Goal: Register for event/course

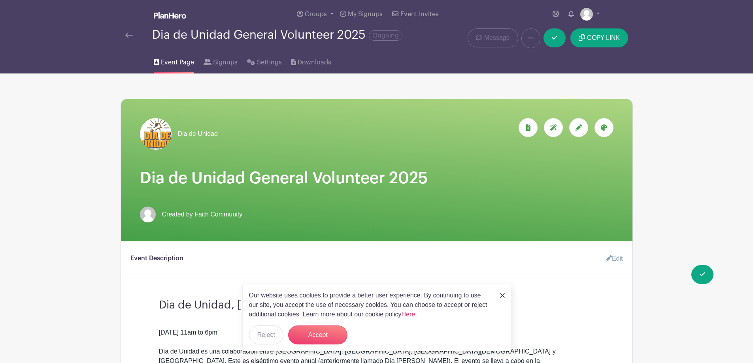
click at [500, 221] on img at bounding box center [502, 295] width 5 height 5
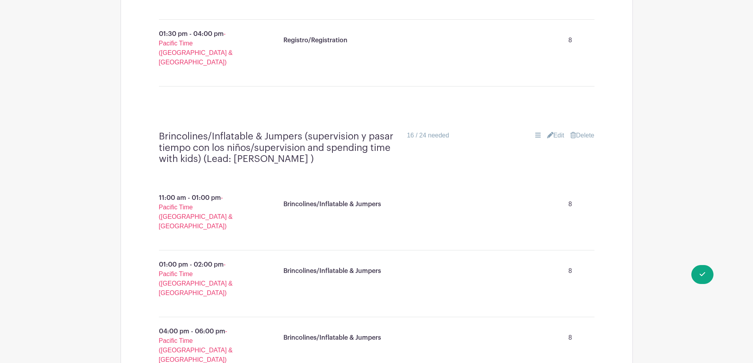
scroll to position [870, 0]
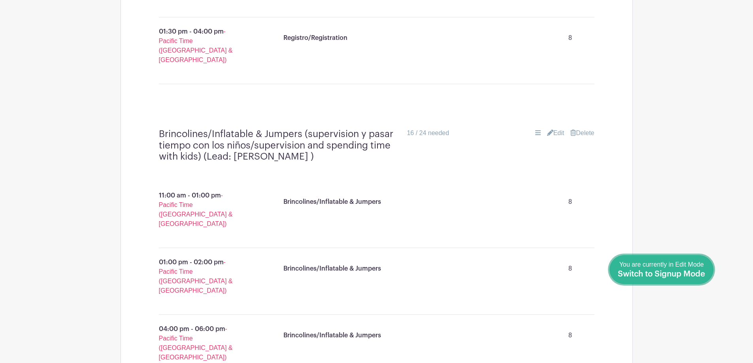
click at [500, 221] on span "Switch to Signup Mode" at bounding box center [661, 275] width 87 height 8
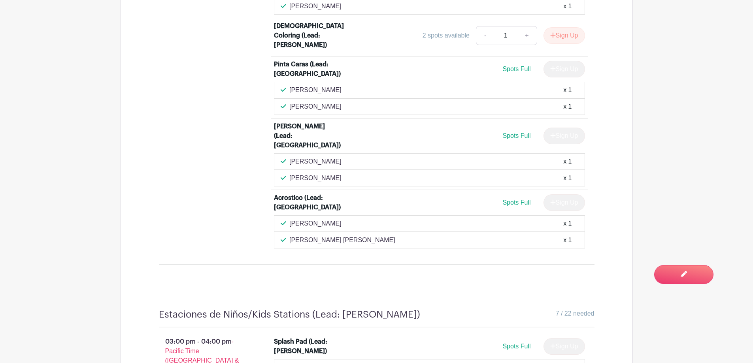
scroll to position [2136, 0]
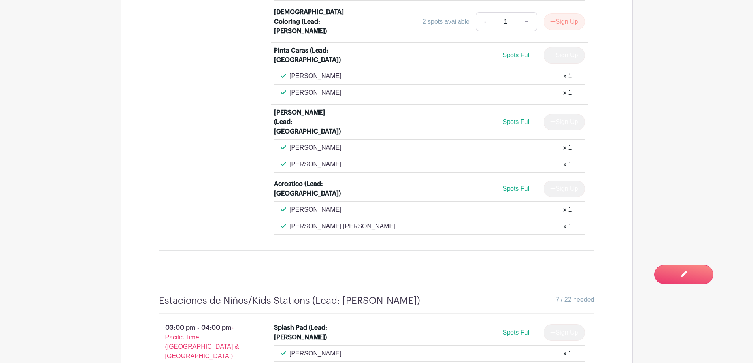
click at [500, 181] on div "Sign Up" at bounding box center [562, 189] width 48 height 17
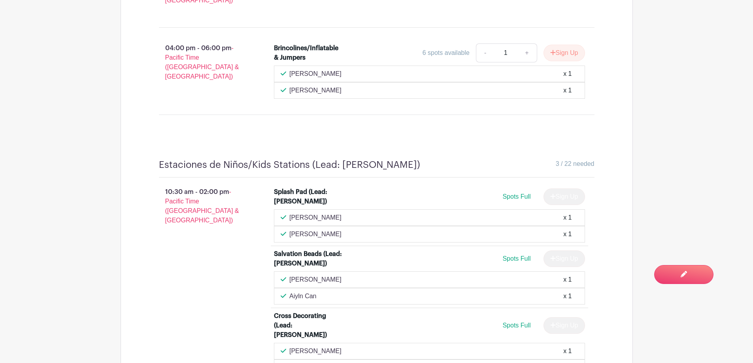
scroll to position [1463, 0]
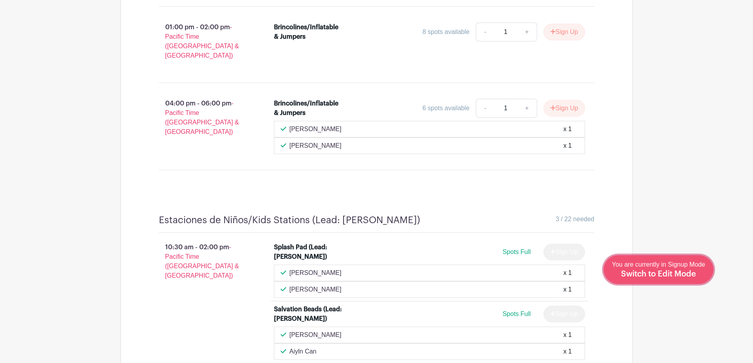
click at [500, 221] on span "Switch to Edit Mode" at bounding box center [658, 275] width 75 height 8
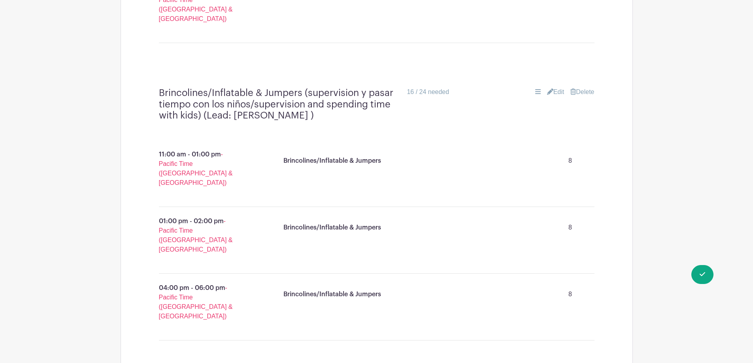
scroll to position [910, 0]
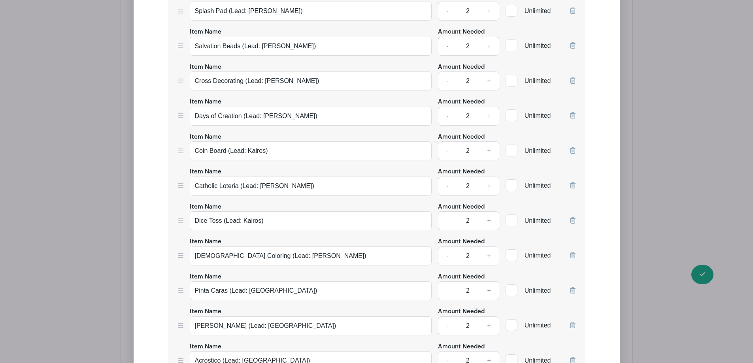
scroll to position [1543, 0]
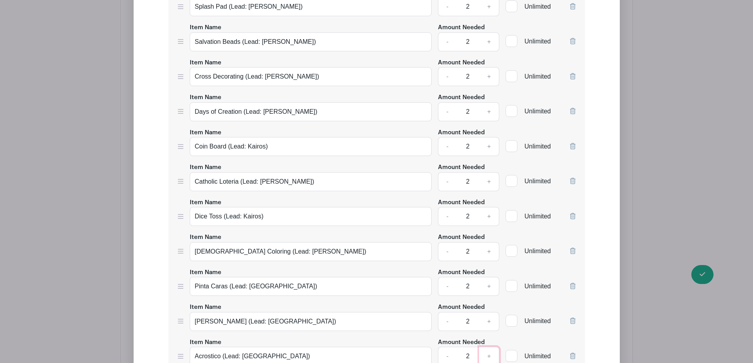
click at [490, 221] on link "+" at bounding box center [489, 356] width 20 height 19
type input "3"
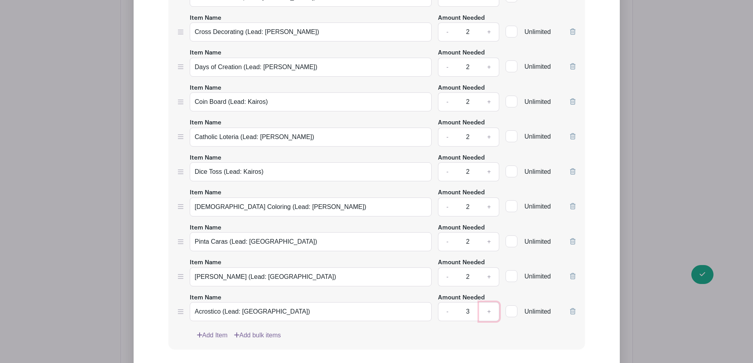
scroll to position [1622, 0]
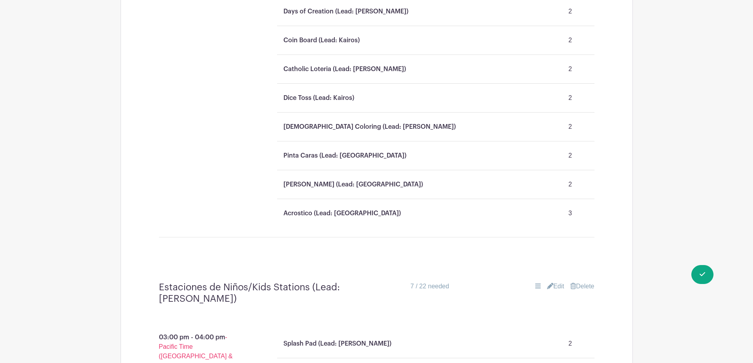
scroll to position [1424, 0]
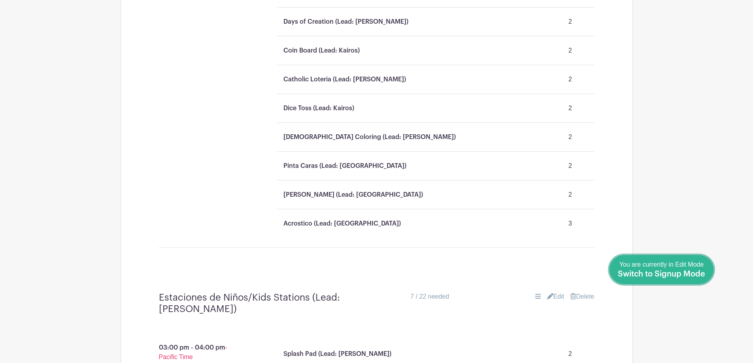
click at [500, 221] on link "Done Editing You are currently in Edit Mode Switch to Signup Mode" at bounding box center [662, 270] width 104 height 29
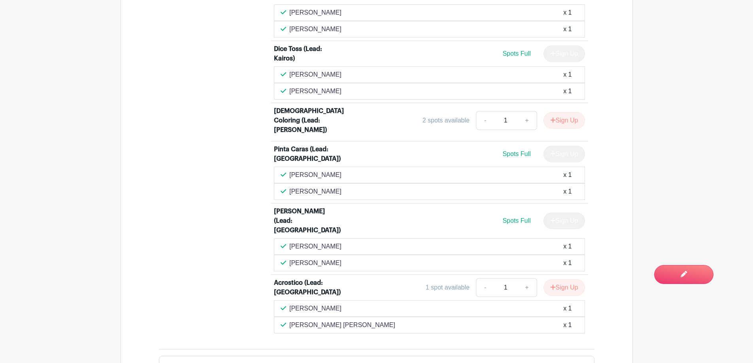
scroll to position [2061, 0]
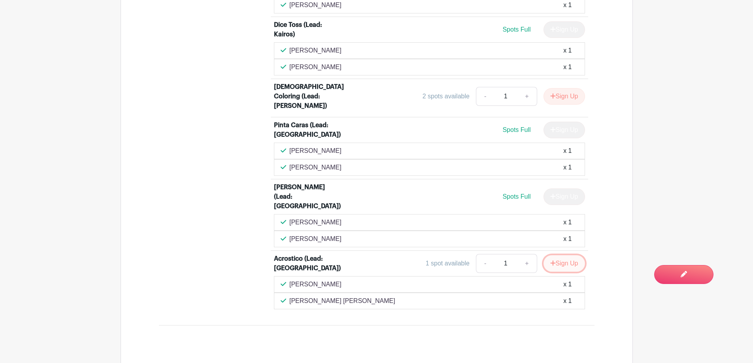
click at [500, 221] on button "Sign Up" at bounding box center [565, 264] width 42 height 17
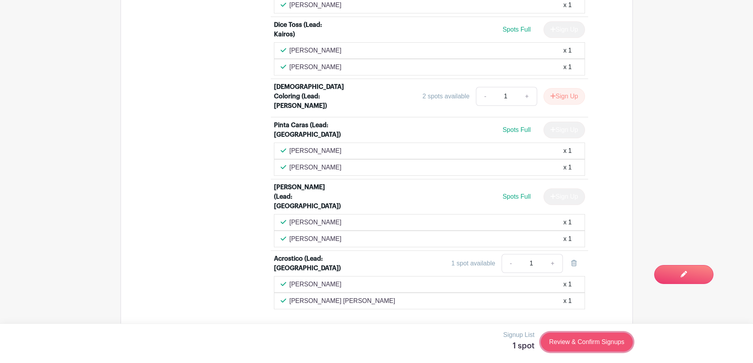
click at [500, 221] on link "Review & Confirm Signups" at bounding box center [587, 342] width 92 height 19
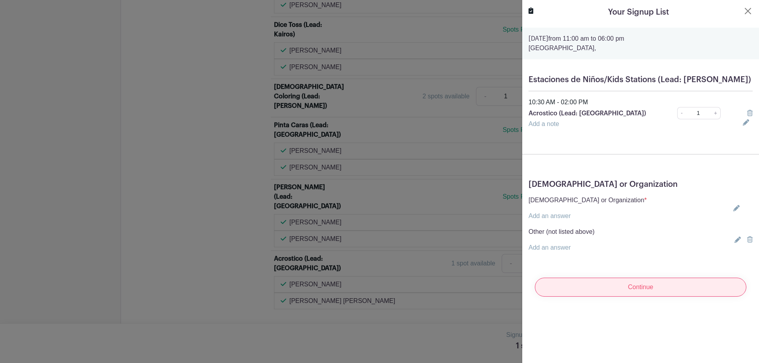
click at [500, 221] on input "Continue" at bounding box center [641, 287] width 212 height 19
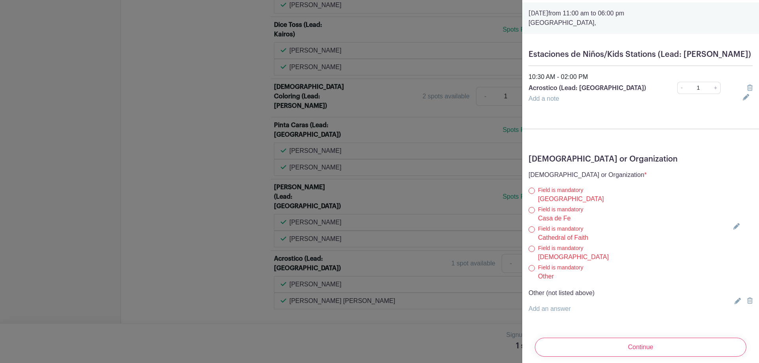
scroll to position [64, 0]
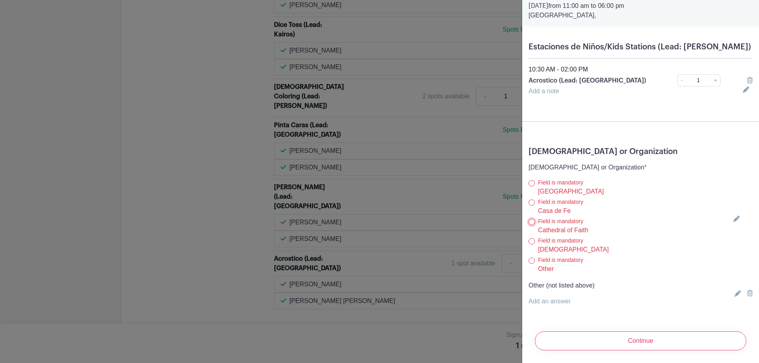
click at [500, 219] on input "Cathedral of Faith" at bounding box center [532, 222] width 6 height 6
radio input "true"
click at [500, 219] on input "Cathedral of Faith" at bounding box center [532, 222] width 6 height 6
click at [500, 180] on input "[GEOGRAPHIC_DATA]" at bounding box center [532, 183] width 6 height 6
radio input "true"
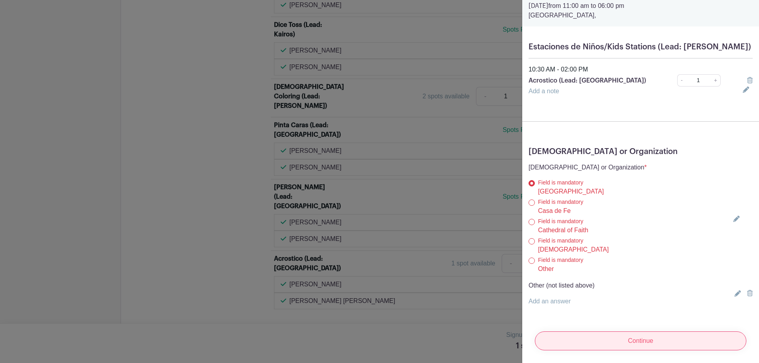
click at [500, 221] on input "Continue" at bounding box center [641, 341] width 212 height 19
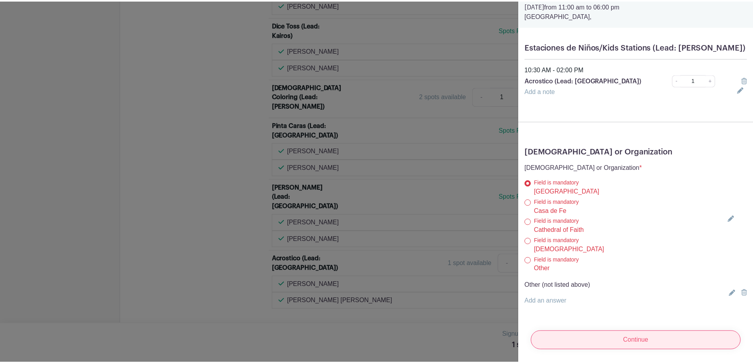
scroll to position [0, 0]
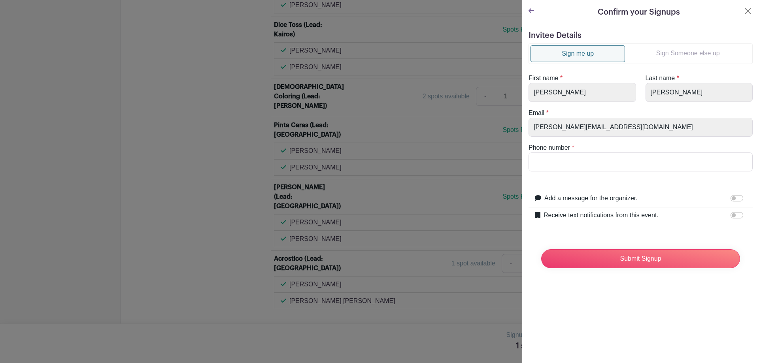
click at [500, 52] on link "Sign Someone else up" at bounding box center [688, 53] width 126 height 16
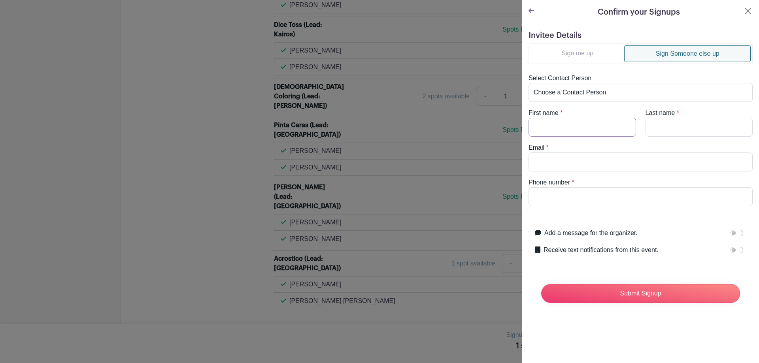
click at [500, 125] on input "First name" at bounding box center [583, 127] width 108 height 19
type input "[PERSON_NAME]"
type input "[PERSON_NAME][EMAIL_ADDRESS][DOMAIN_NAME]"
click at [500, 197] on input "Phone number" at bounding box center [641, 196] width 224 height 19
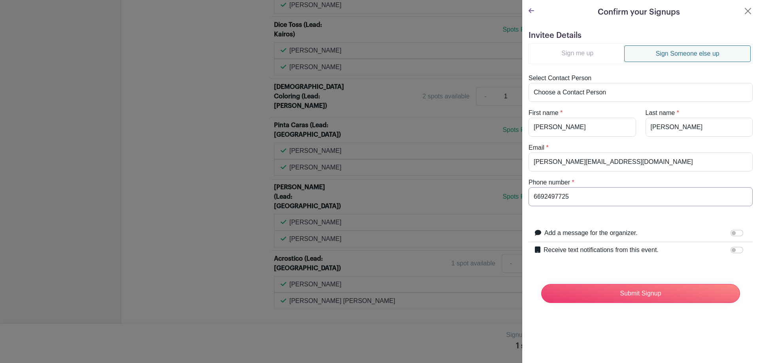
type input "6692497725"
click at [500, 221] on input "Receive text notifications from this event." at bounding box center [737, 250] width 13 height 6
checkbox input "true"
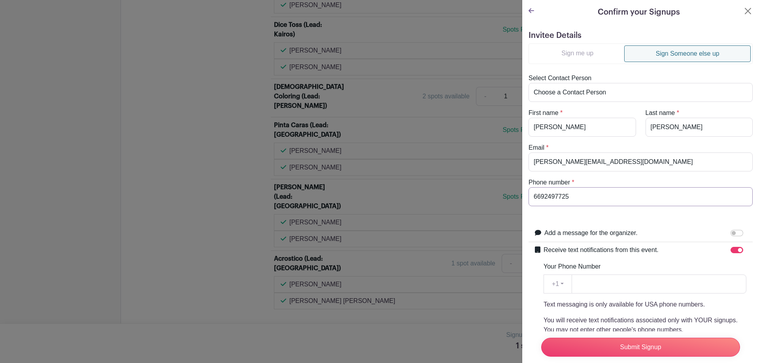
click at [500, 201] on input "6692497725" at bounding box center [641, 196] width 224 height 19
click at [500, 221] on input "Your Phone Number" at bounding box center [659, 284] width 175 height 19
paste input "6692497725"
type input "6692497725"
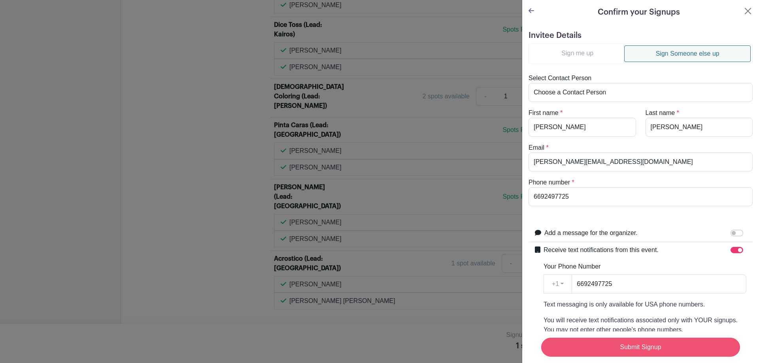
click at [500, 221] on input "Submit Signup" at bounding box center [640, 347] width 199 height 19
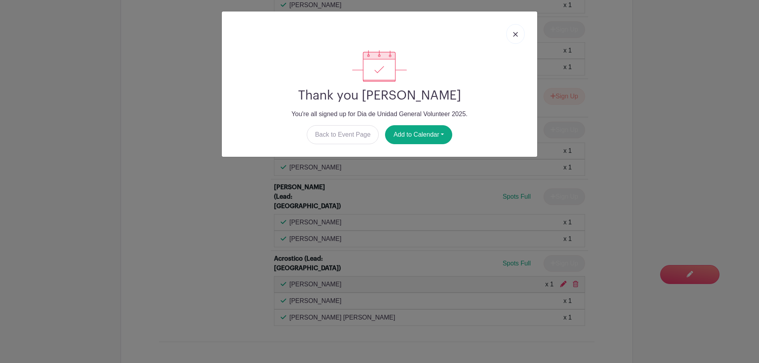
click at [500, 29] on link at bounding box center [516, 34] width 18 height 20
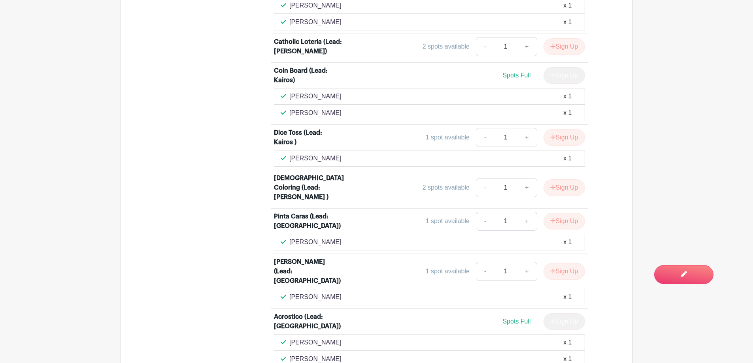
scroll to position [2694, 0]
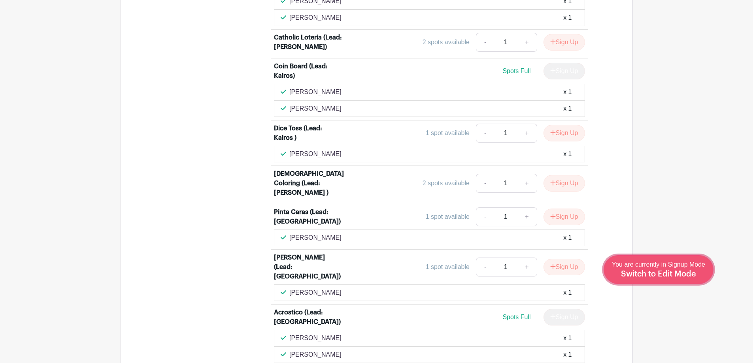
click at [500, 221] on div "You are currently in Signup Mode Switch to Edit Mode" at bounding box center [658, 269] width 93 height 19
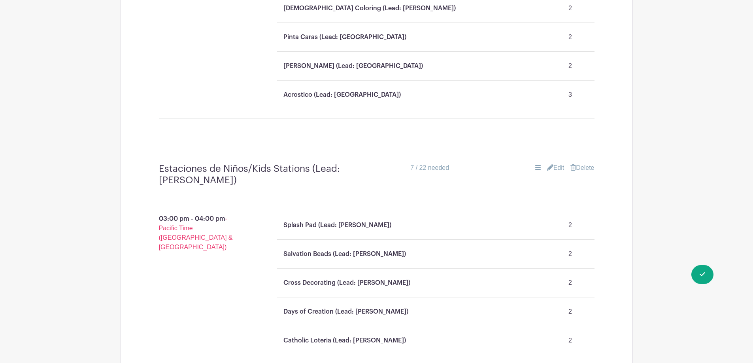
scroll to position [1543, 0]
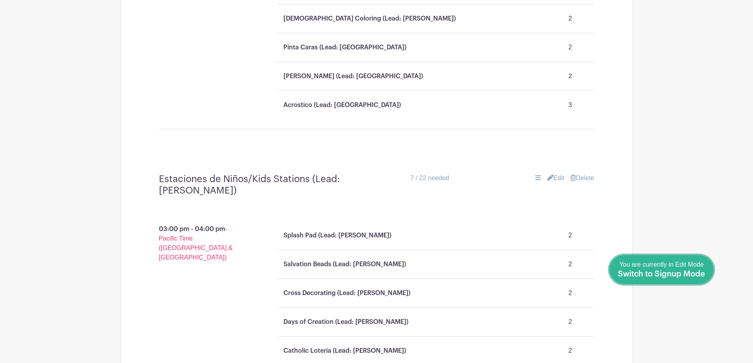
click at [500, 221] on span "You are currently in Edit Mode Switch to Signup Mode" at bounding box center [661, 269] width 87 height 17
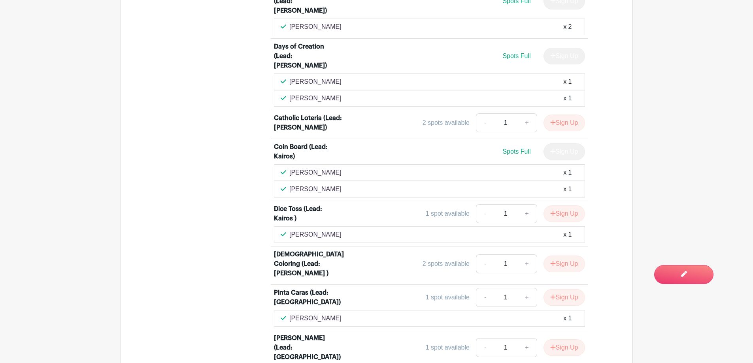
scroll to position [2611, 0]
